Goal: Transaction & Acquisition: Subscribe to service/newsletter

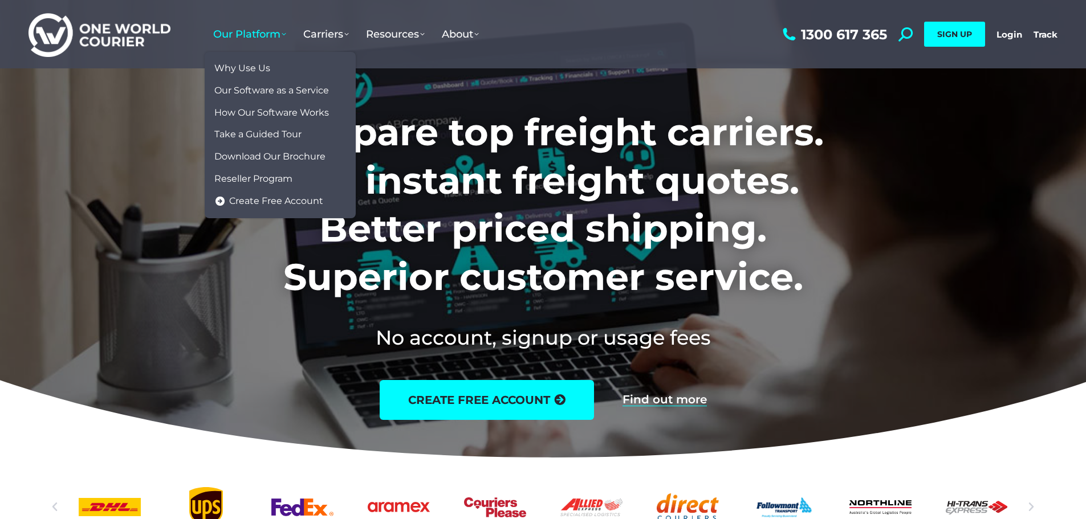
click at [262, 34] on span "Our Platform" at bounding box center [249, 34] width 73 height 13
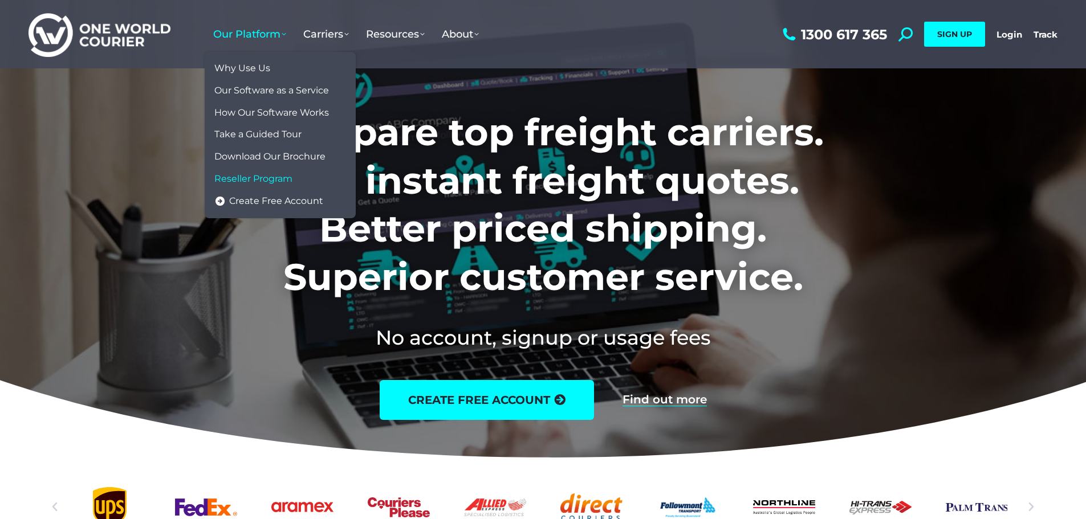
click at [255, 181] on span "Reseller Program" at bounding box center [253, 179] width 78 height 12
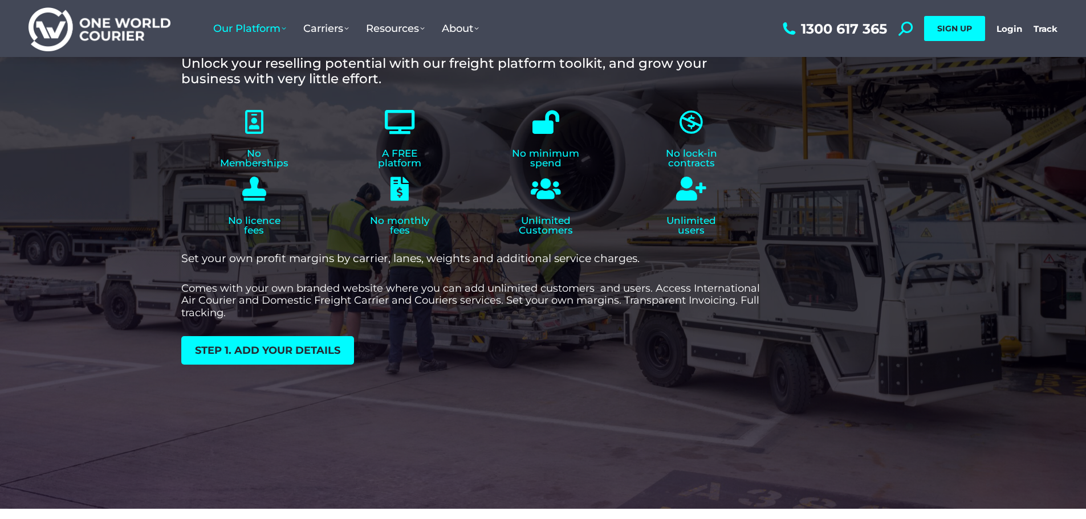
scroll to position [57, 0]
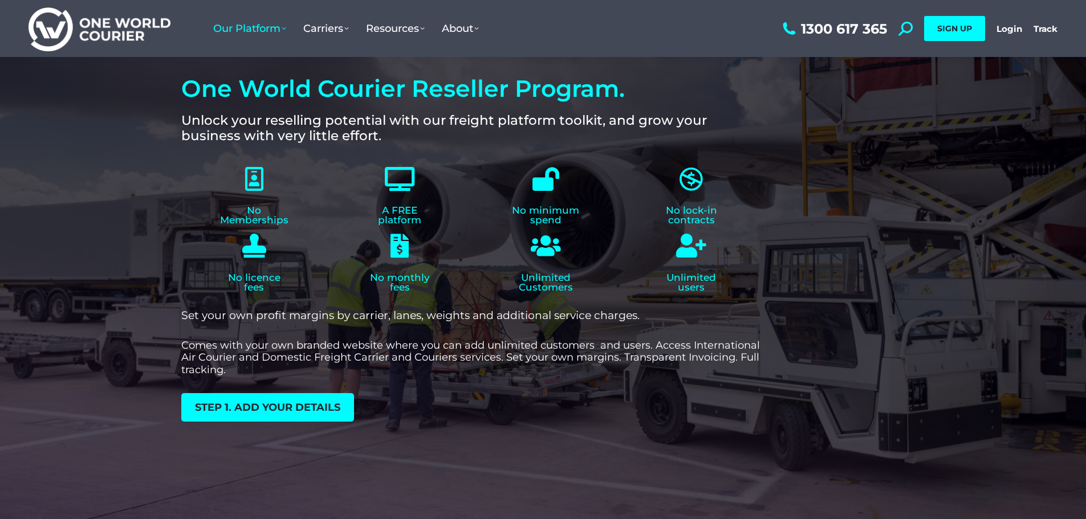
drag, startPoint x: 249, startPoint y: 408, endPoint x: 299, endPoint y: 409, distance: 50.2
click at [249, 408] on span "Step 1. add your details" at bounding box center [267, 407] width 145 height 10
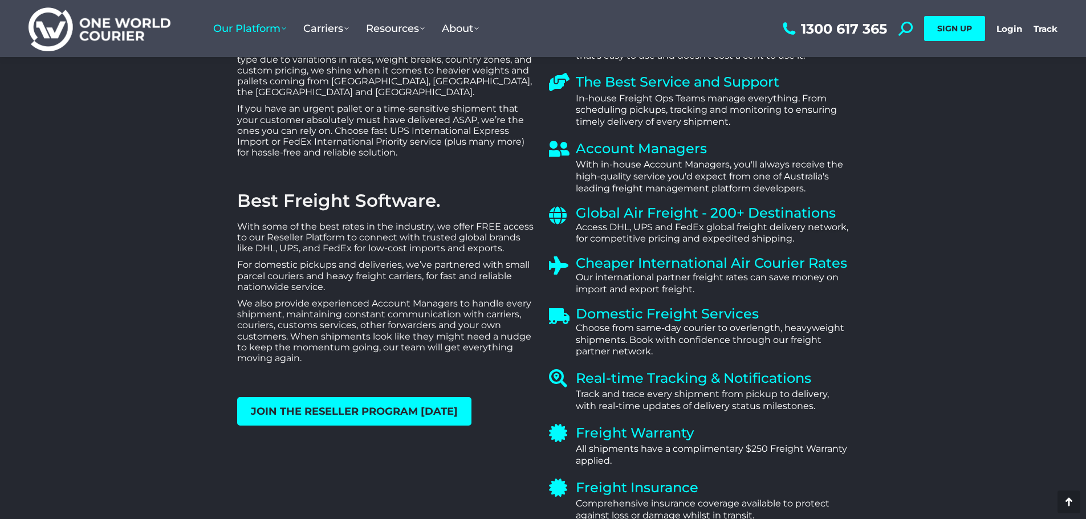
scroll to position [1031, 0]
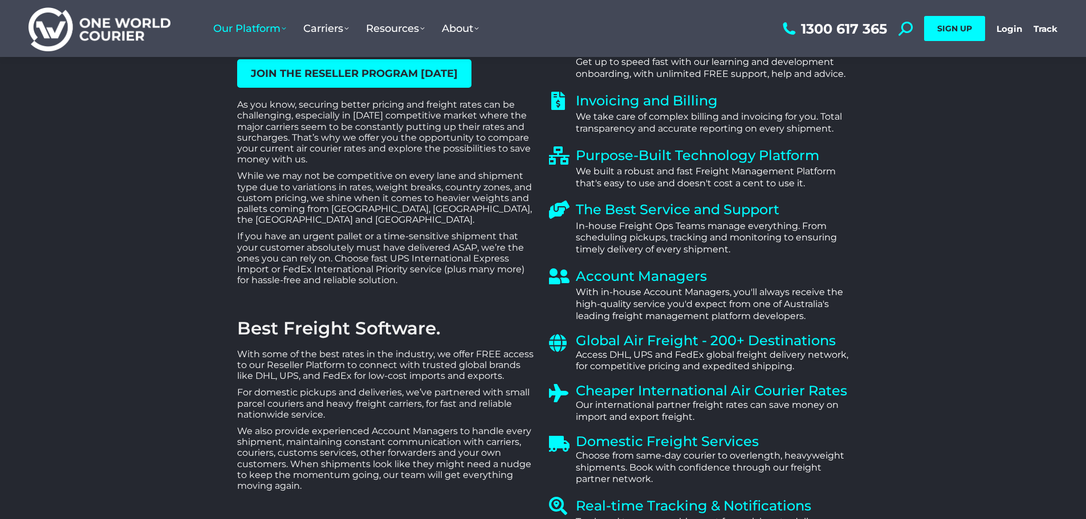
scroll to position [57, 0]
